Goal: Transaction & Acquisition: Download file/media

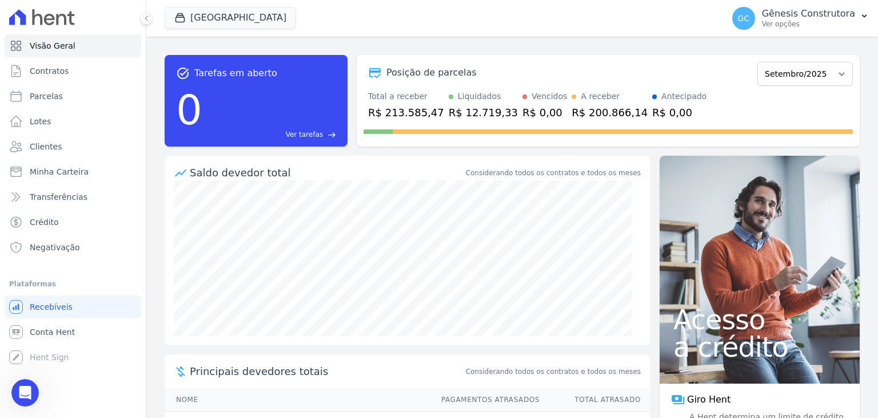
scroll to position [1246, 0]
click at [176, 16] on icon "button" at bounding box center [179, 17] width 11 height 11
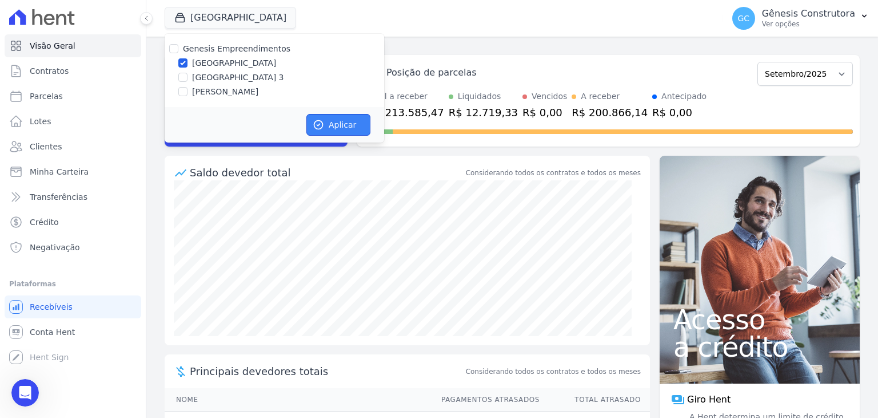
click at [336, 130] on button "Aplicar" at bounding box center [339, 125] width 64 height 22
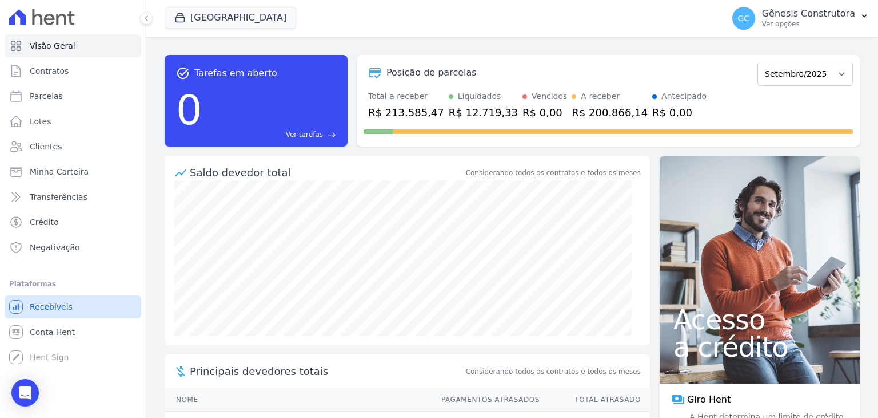
click at [66, 311] on span "Recebíveis" at bounding box center [51, 306] width 43 height 11
click at [74, 329] on link "Conta Hent" at bounding box center [73, 331] width 137 height 23
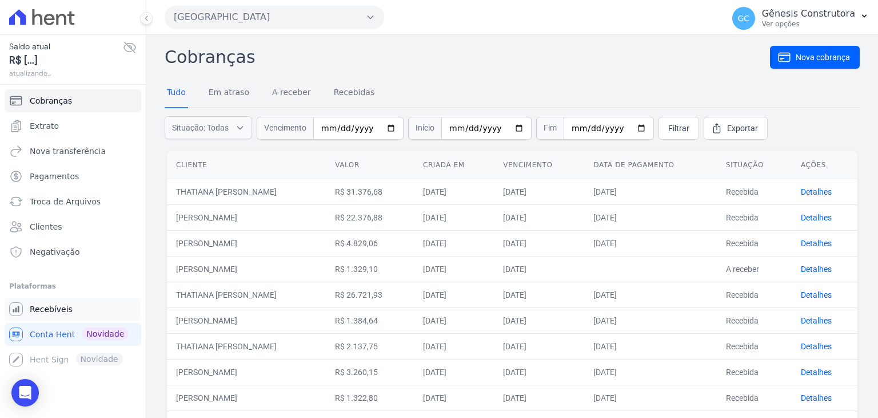
click at [85, 311] on link "Recebíveis" at bounding box center [73, 308] width 137 height 23
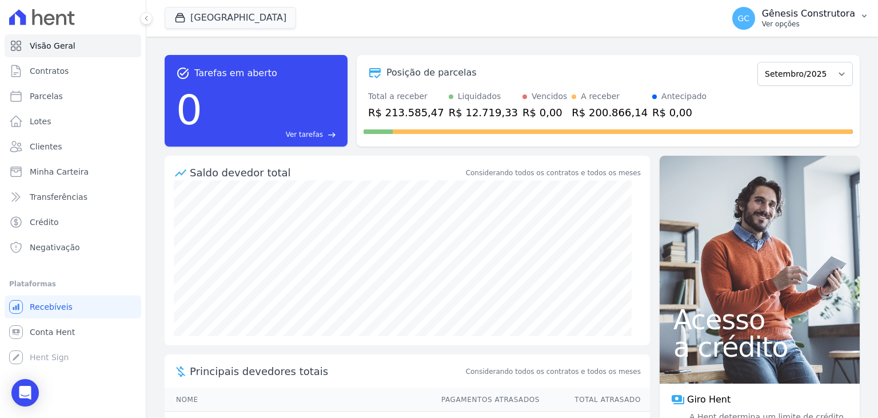
click at [798, 21] on p "Ver opções" at bounding box center [808, 23] width 93 height 9
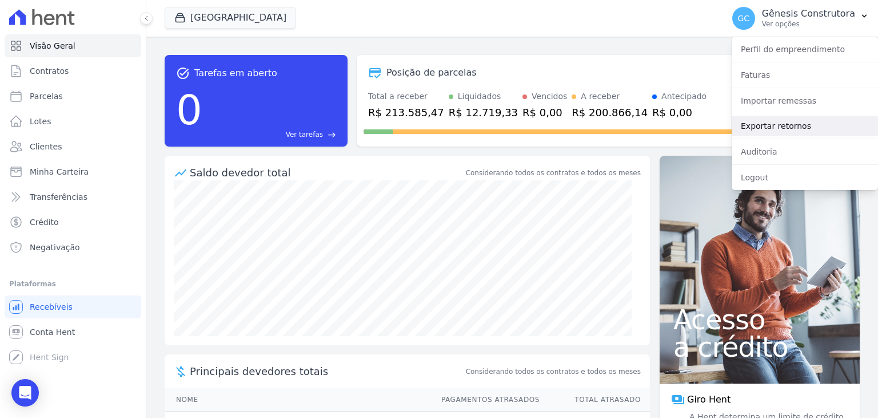
click at [769, 123] on link "Exportar retornos" at bounding box center [805, 126] width 146 height 21
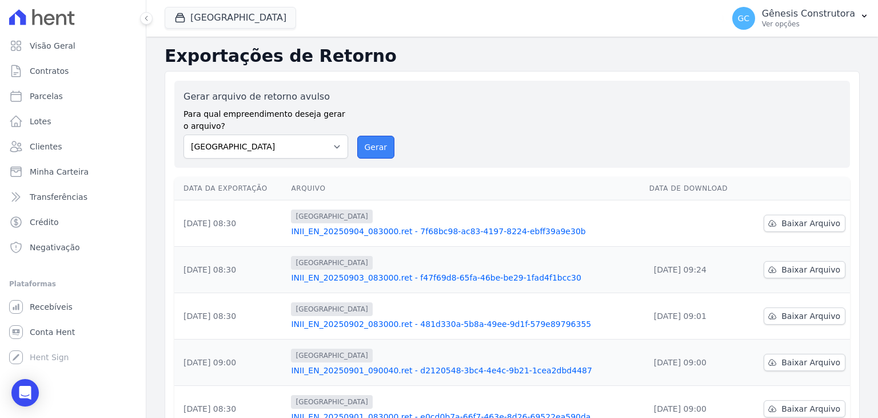
click at [373, 149] on button "Gerar" at bounding box center [376, 147] width 38 height 23
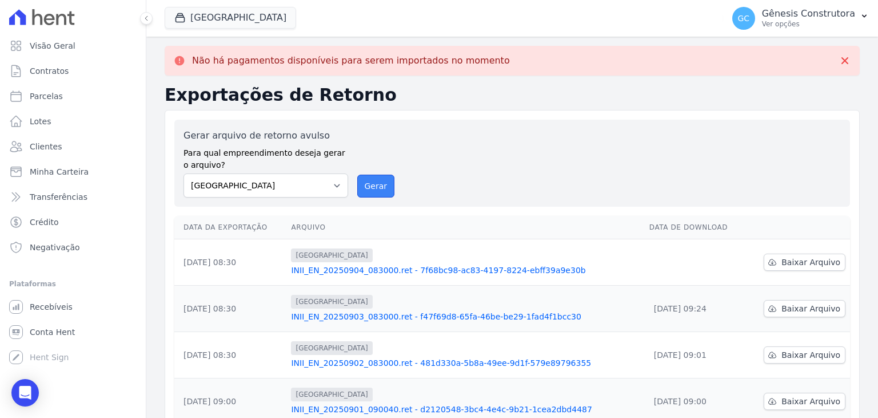
click at [365, 188] on button "Gerar" at bounding box center [376, 185] width 38 height 23
click at [797, 257] on span "Baixar Arquivo" at bounding box center [811, 261] width 59 height 11
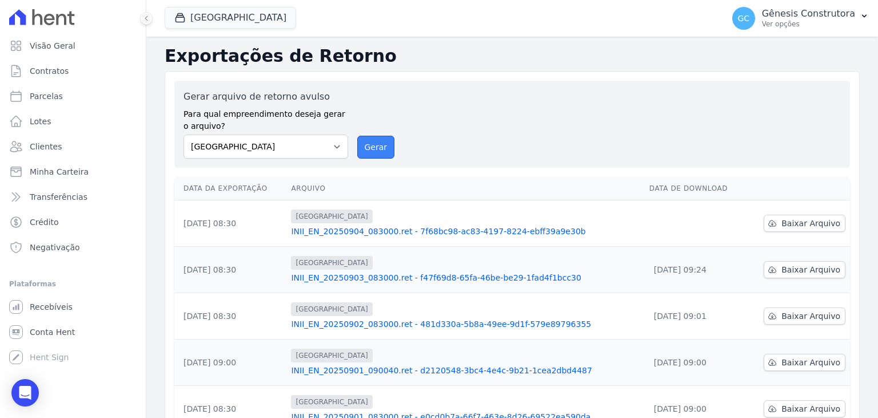
click at [384, 140] on button "Gerar" at bounding box center [376, 147] width 38 height 23
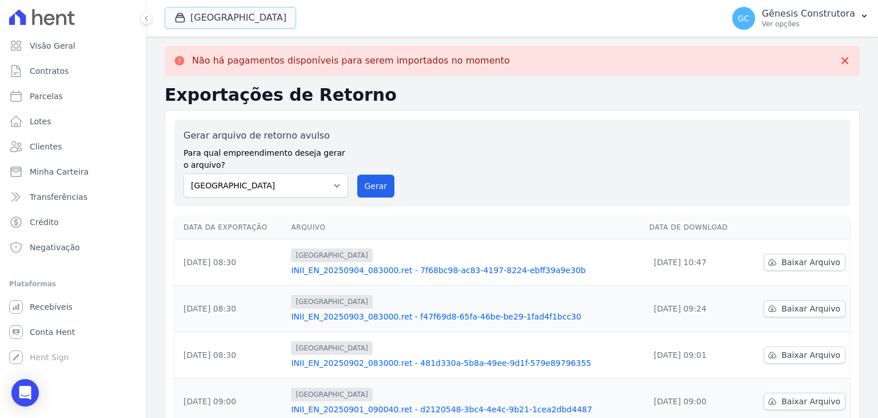
drag, startPoint x: 254, startPoint y: 25, endPoint x: 252, endPoint y: 35, distance: 10.5
click at [254, 26] on button "[GEOGRAPHIC_DATA]" at bounding box center [231, 18] width 132 height 22
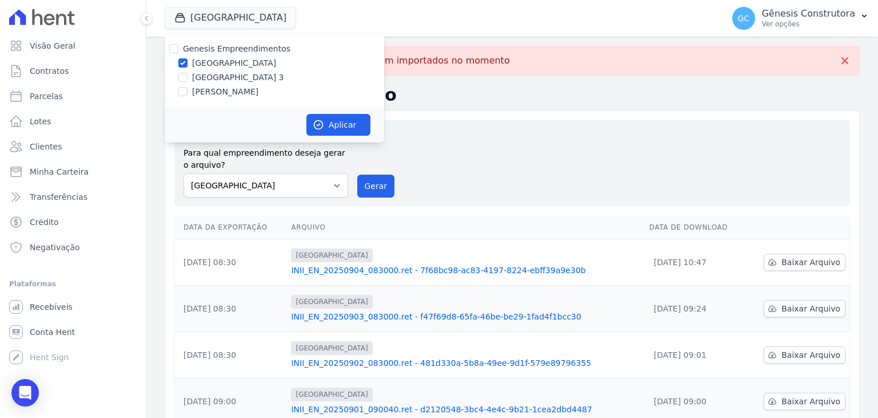
click at [242, 77] on label "[GEOGRAPHIC_DATA] 3" at bounding box center [238, 77] width 92 height 12
click at [188, 77] on input "[GEOGRAPHIC_DATA] 3" at bounding box center [182, 77] width 9 height 9
checkbox input "true"
click at [239, 63] on label "[GEOGRAPHIC_DATA]" at bounding box center [234, 63] width 84 height 12
click at [188, 63] on input "[GEOGRAPHIC_DATA]" at bounding box center [182, 62] width 9 height 9
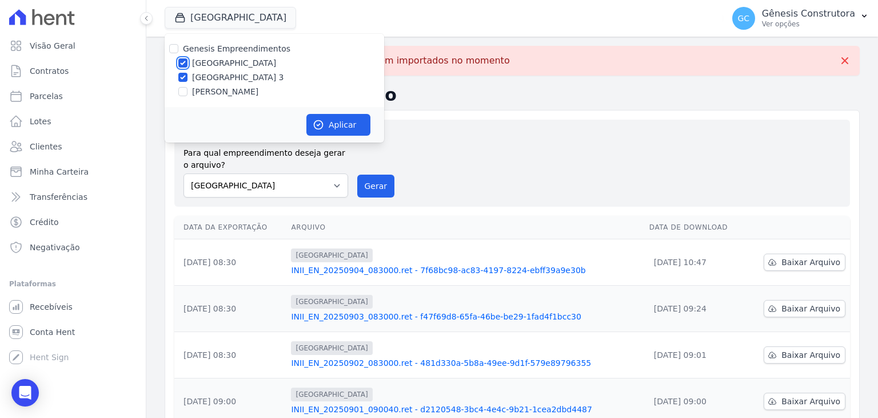
checkbox input "false"
click at [352, 124] on button "Aplicar" at bounding box center [339, 125] width 64 height 22
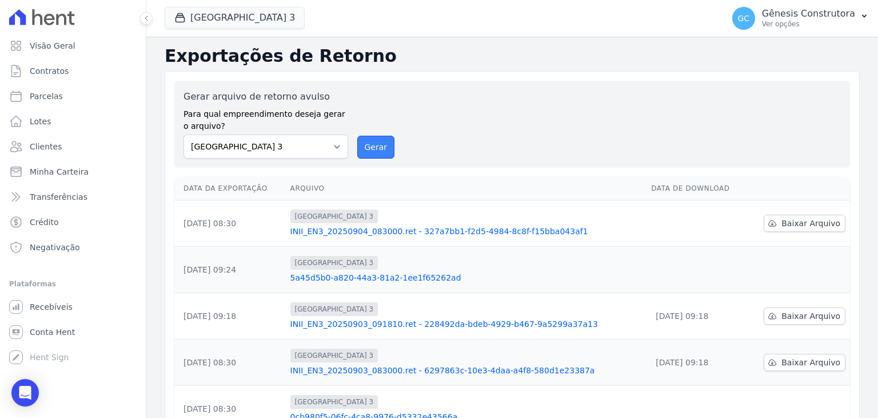
click at [377, 149] on button "Gerar" at bounding box center [376, 147] width 38 height 23
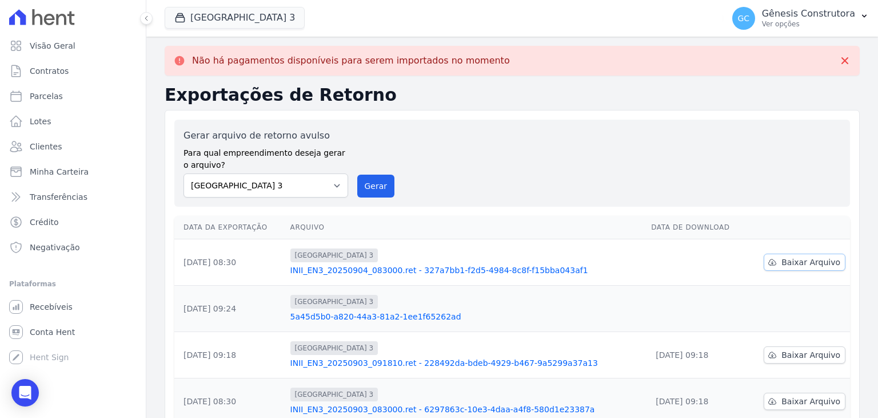
click at [816, 257] on span "Baixar Arquivo" at bounding box center [811, 261] width 59 height 11
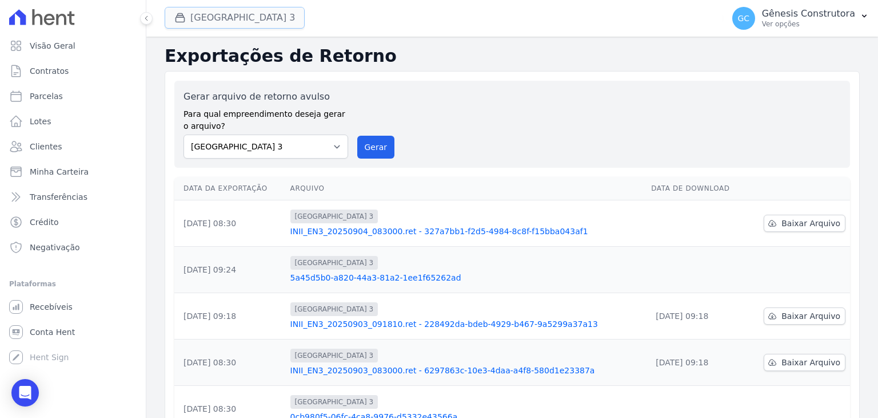
click at [230, 24] on button "[GEOGRAPHIC_DATA] 3" at bounding box center [235, 18] width 140 height 22
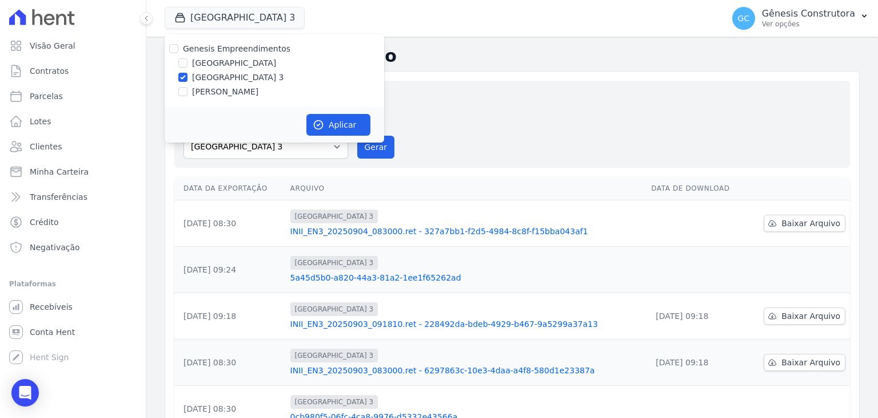
drag, startPoint x: 217, startPoint y: 96, endPoint x: 218, endPoint y: 89, distance: 7.5
click at [217, 96] on label "[PERSON_NAME]" at bounding box center [225, 92] width 66 height 12
click at [188, 96] on input "[PERSON_NAME]" at bounding box center [182, 91] width 9 height 9
checkbox input "true"
click at [220, 76] on label "[GEOGRAPHIC_DATA] 3" at bounding box center [238, 77] width 92 height 12
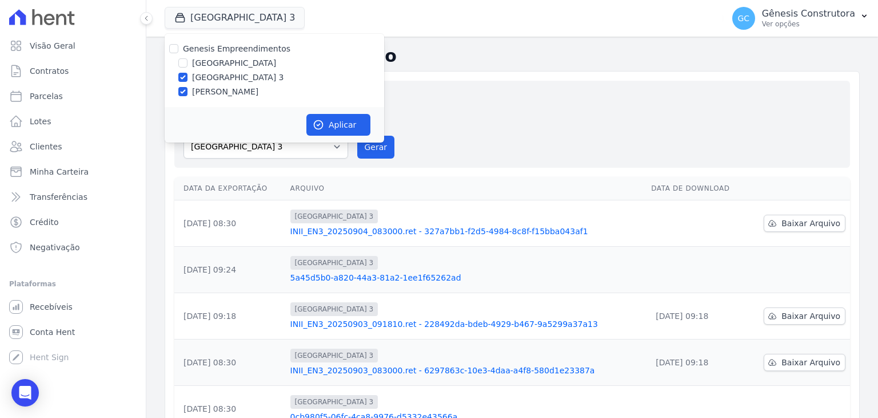
click at [188, 76] on input "[GEOGRAPHIC_DATA] 3" at bounding box center [182, 77] width 9 height 9
checkbox input "false"
click at [356, 125] on button "Aplicar" at bounding box center [339, 125] width 64 height 22
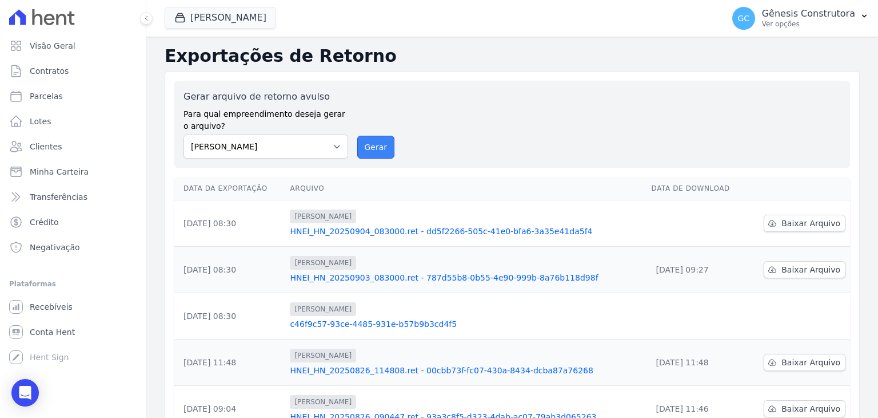
click at [374, 139] on button "Gerar" at bounding box center [376, 147] width 38 height 23
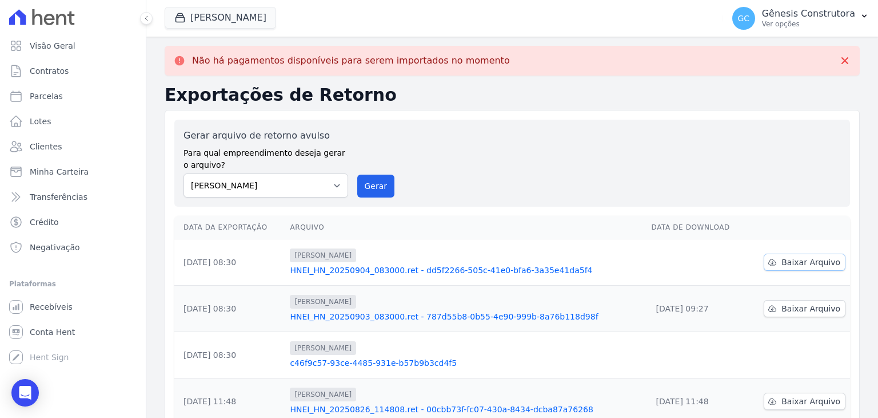
click at [796, 269] on link "Baixar Arquivo" at bounding box center [805, 261] width 82 height 17
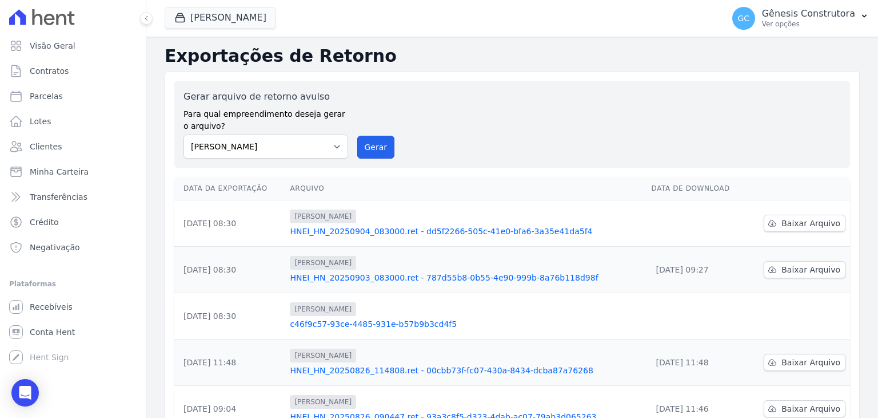
drag, startPoint x: 361, startPoint y: 141, endPoint x: 471, endPoint y: 110, distance: 114.1
click at [361, 141] on button "Gerar" at bounding box center [376, 147] width 38 height 23
